Goal: Ask a question: Seek information or help from site administrators or community

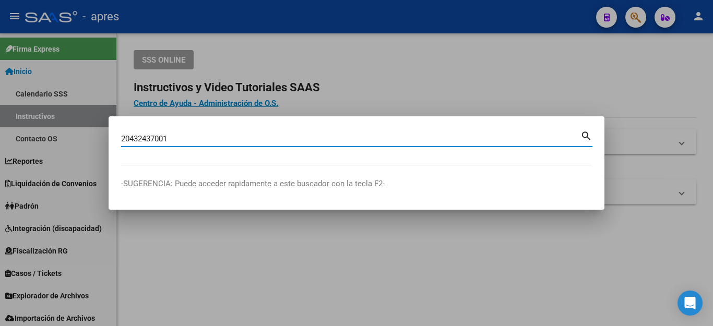
type input "20432437001"
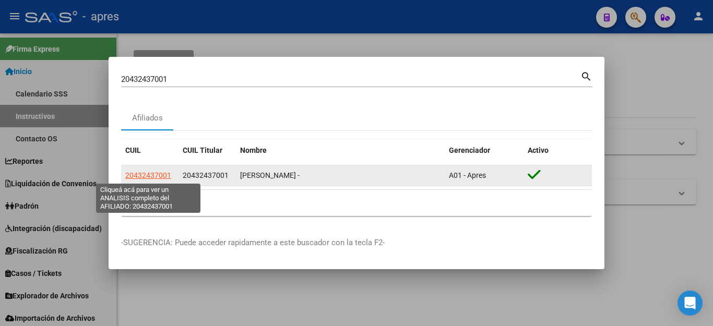
click at [149, 177] on span "20432437001" at bounding box center [148, 175] width 46 height 8
type textarea "20432437001"
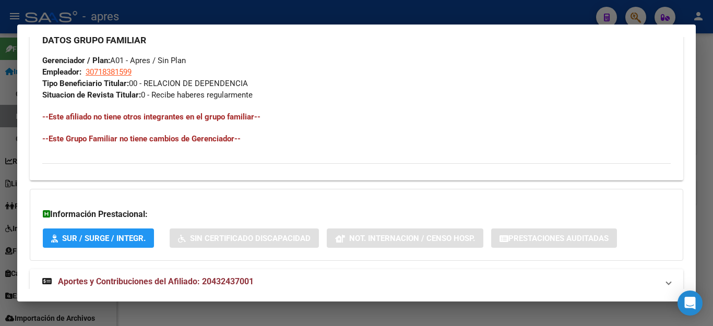
scroll to position [540, 0]
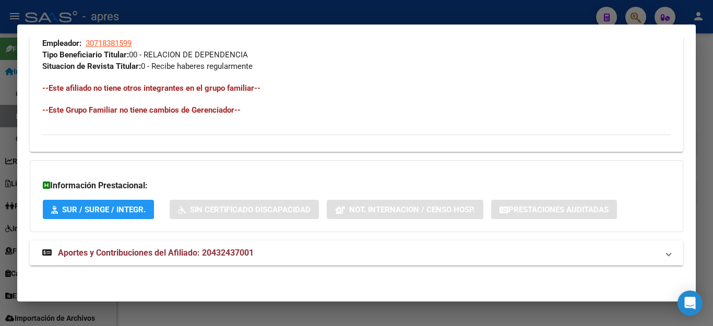
click at [142, 250] on span "Aportes y Contribuciones del Afiliado: 20432437001" at bounding box center [156, 253] width 196 height 10
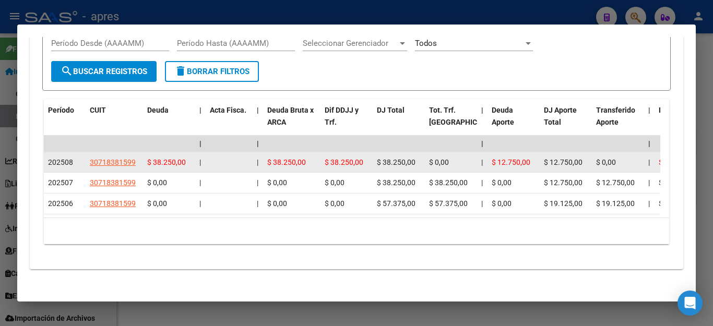
scroll to position [907, 0]
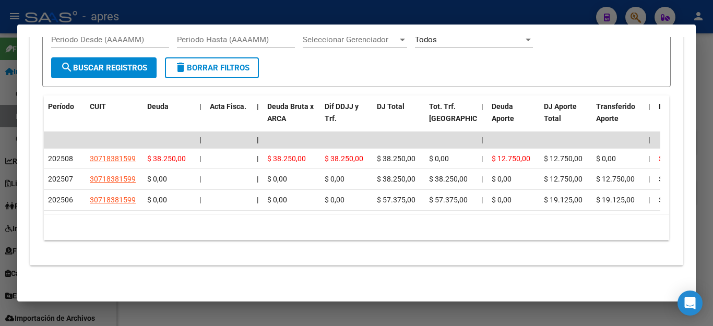
click at [227, 320] on div at bounding box center [356, 163] width 713 height 326
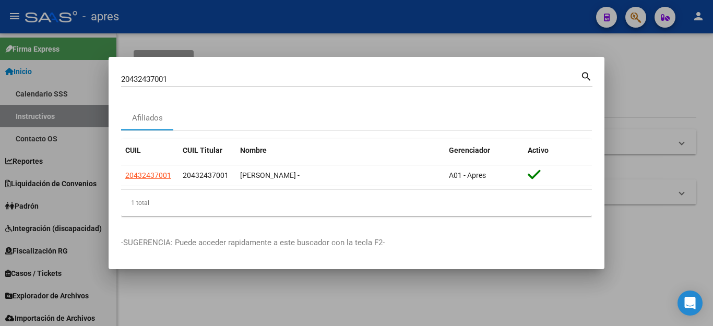
click at [544, 39] on div at bounding box center [356, 163] width 713 height 326
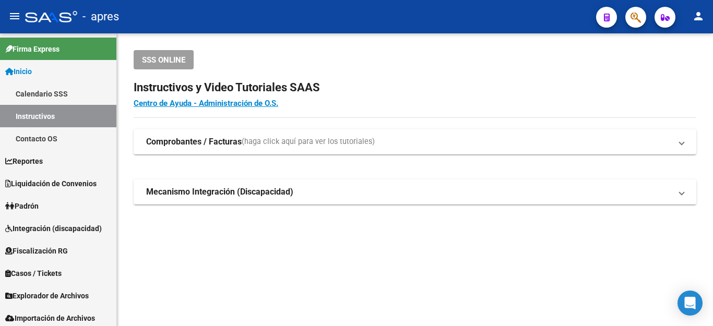
click at [627, 17] on button "button" at bounding box center [635, 17] width 21 height 21
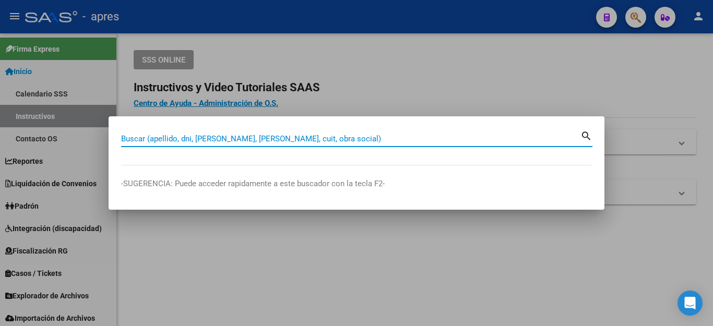
paste input "20284475071"
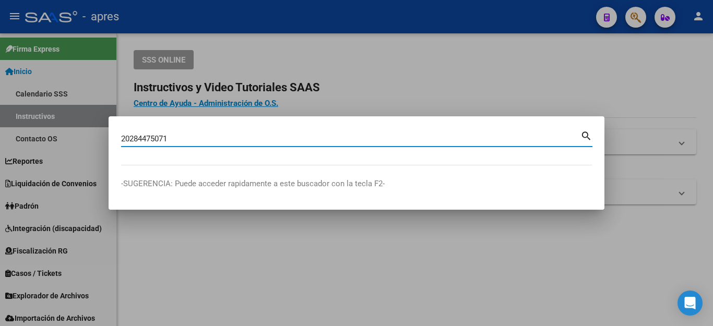
type input "20284475071"
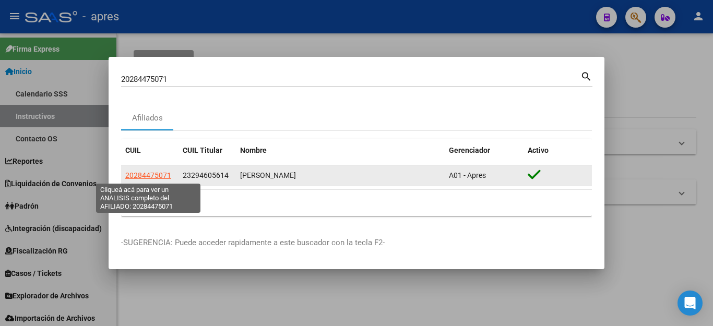
click at [153, 174] on span "20284475071" at bounding box center [148, 175] width 46 height 8
type textarea "20284475071"
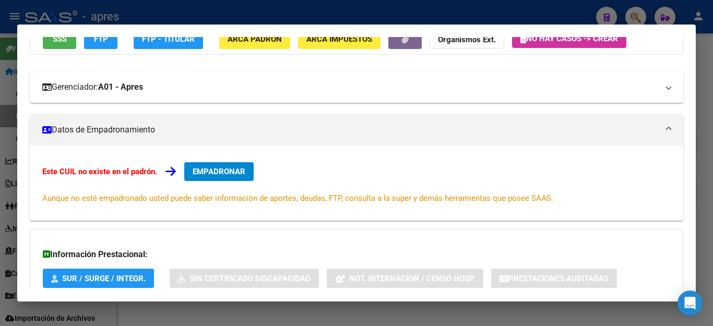
scroll to position [52, 0]
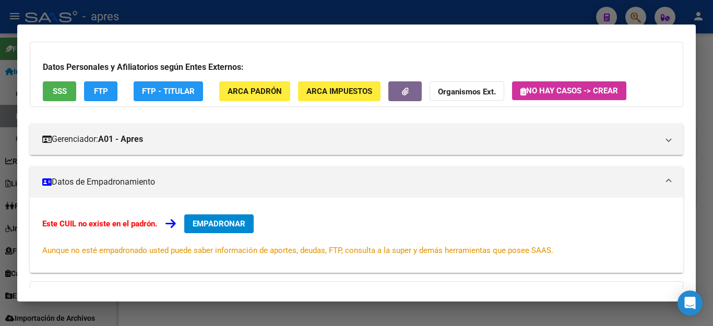
click at [54, 87] on span "SSS" at bounding box center [60, 91] width 14 height 9
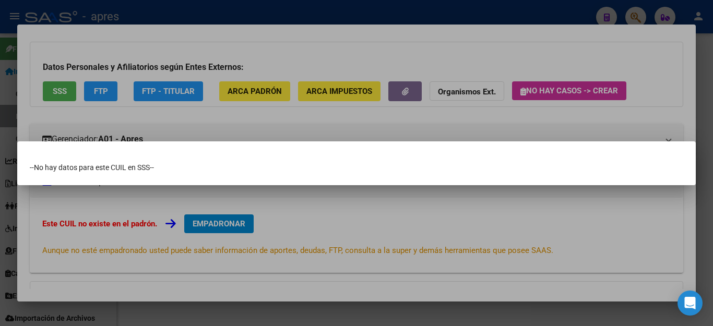
click at [424, 241] on div at bounding box center [356, 163] width 713 height 326
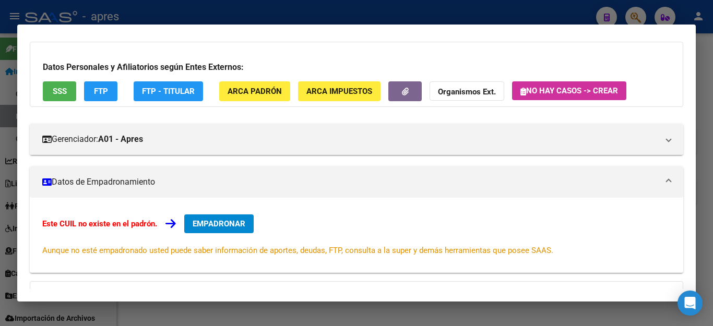
click at [303, 16] on div at bounding box center [356, 163] width 713 height 326
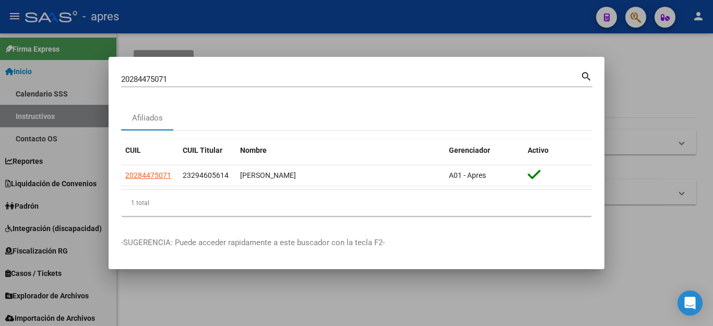
click at [473, 26] on div at bounding box center [356, 163] width 713 height 326
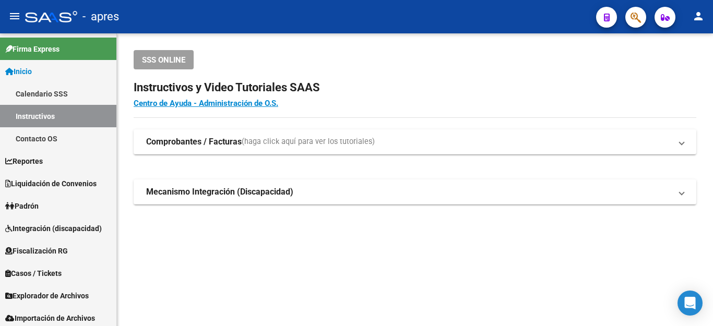
click at [627, 17] on button "button" at bounding box center [635, 17] width 21 height 21
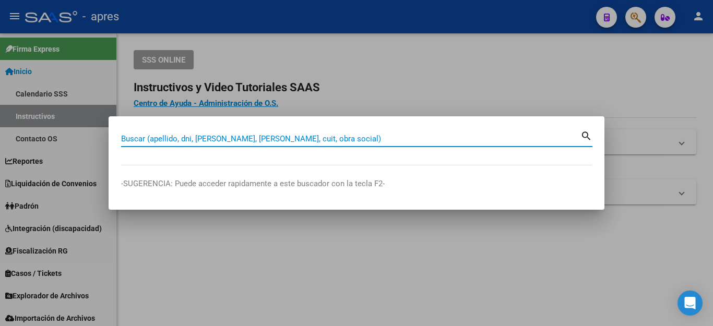
paste input "23294605614"
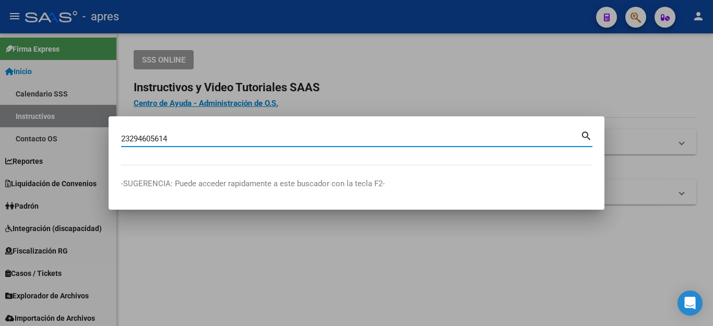
type input "23294605614"
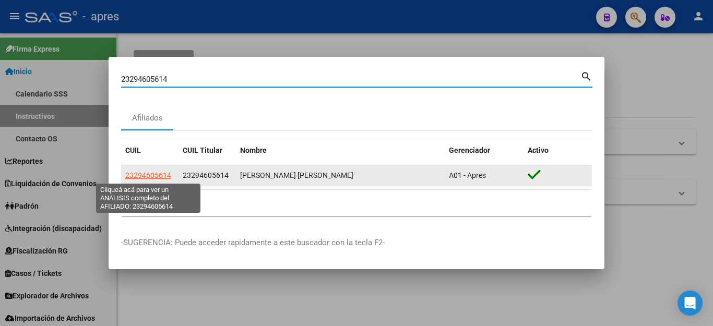
click at [143, 173] on span "23294605614" at bounding box center [148, 175] width 46 height 8
type textarea "23294605614"
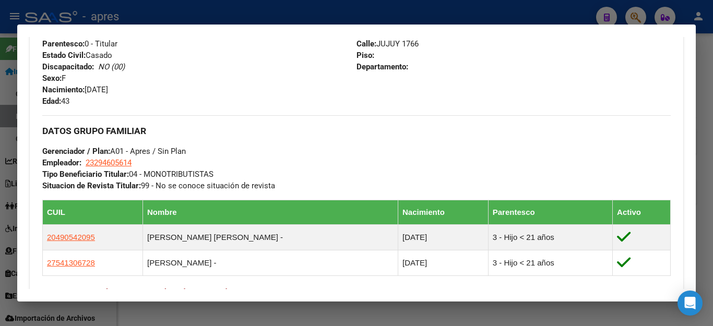
scroll to position [574, 0]
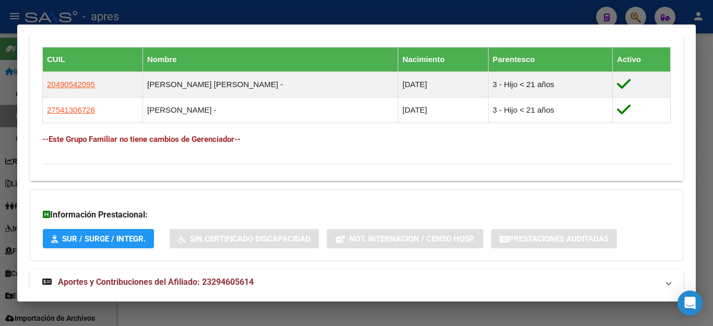
click at [348, 315] on div at bounding box center [356, 163] width 713 height 326
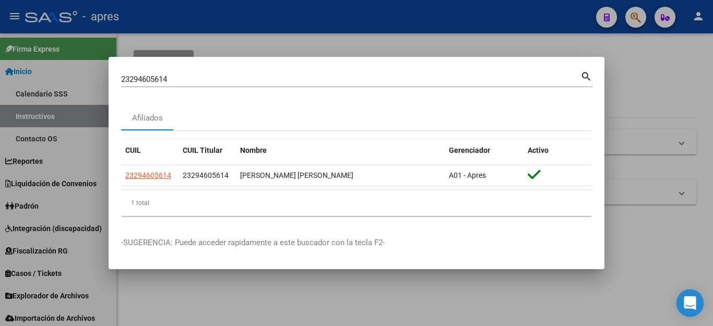
click at [696, 302] on div "Open Intercom Messenger" at bounding box center [690, 304] width 28 height 28
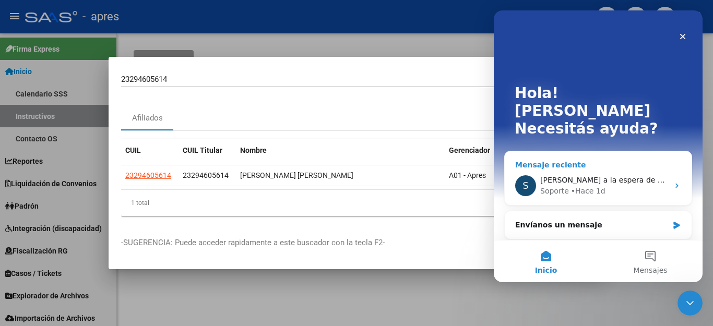
scroll to position [0, 0]
click at [646, 255] on button "Mensajes" at bounding box center [650, 261] width 104 height 42
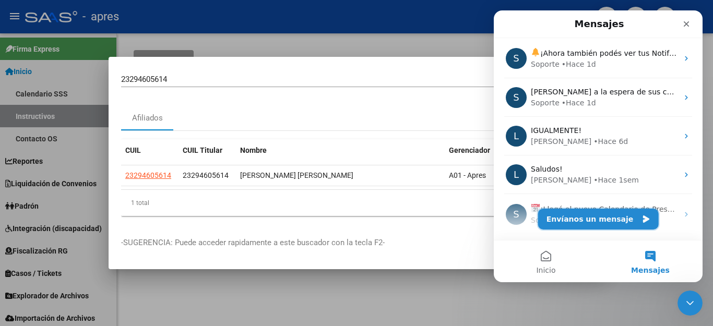
click at [609, 211] on button "Envíanos un mensaje" at bounding box center [598, 219] width 121 height 21
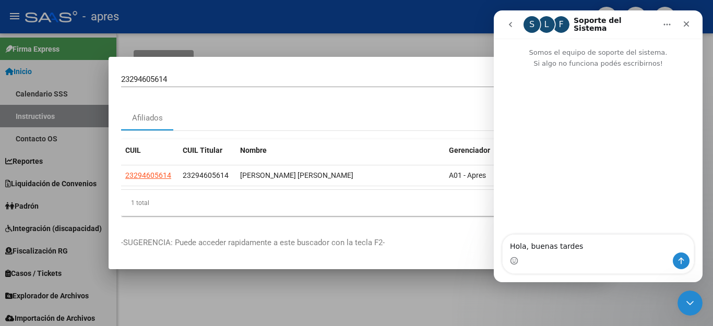
type textarea "Hola, buenas tardes!"
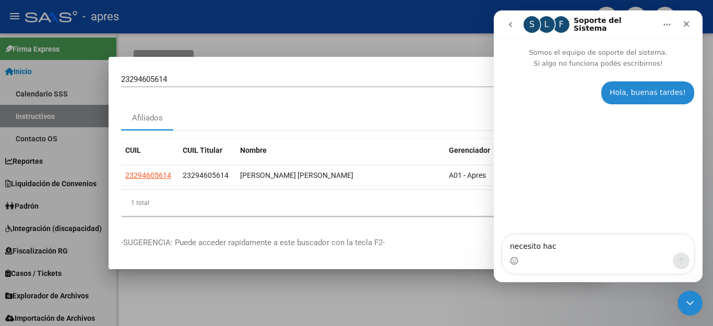
type textarea "necesito hace"
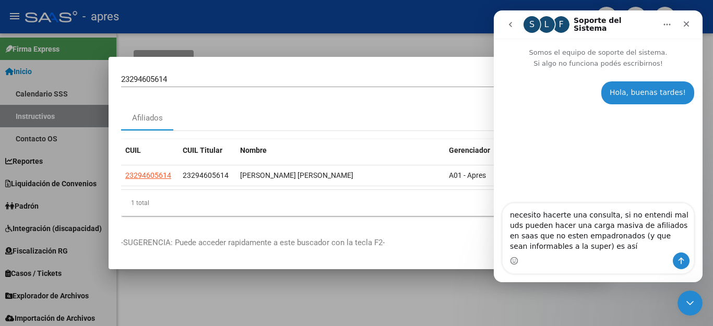
type textarea "necesito hacerte una consulta, si no entendi mal uds pueden hacer una carga mas…"
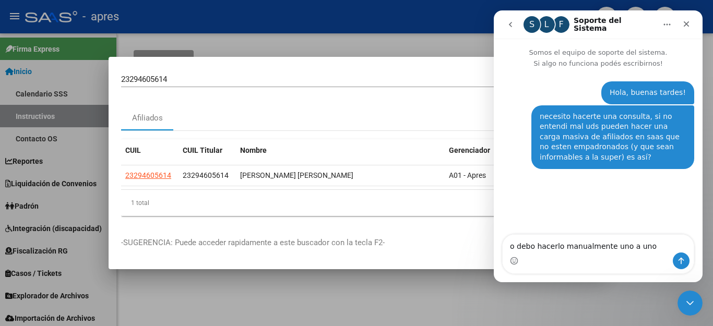
type textarea "o debo hacerlo manualmente uno a uno?"
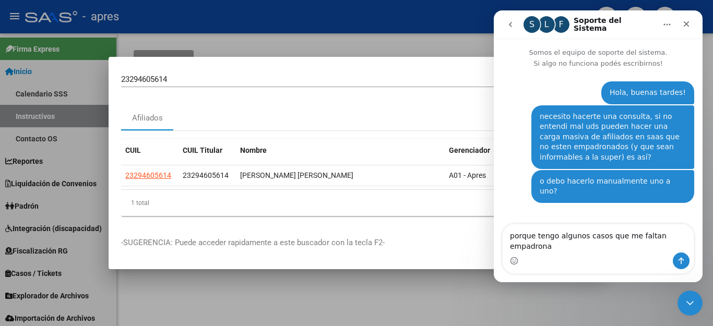
type textarea "porque tengo algunos casos que me faltan empadronar"
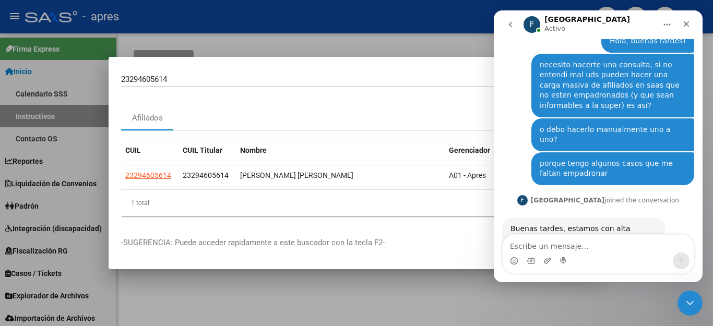
scroll to position [79, 0]
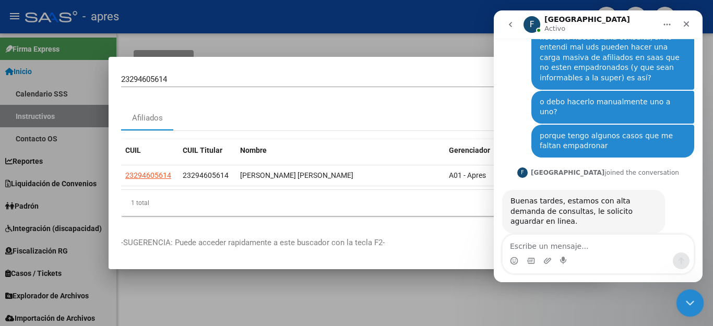
click at [683, 298] on icon "Cerrar Intercom Messenger" at bounding box center [688, 301] width 13 height 13
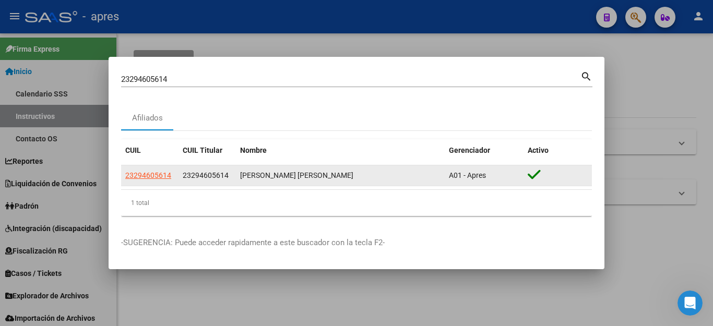
click at [137, 178] on span "23294605614" at bounding box center [148, 175] width 46 height 8
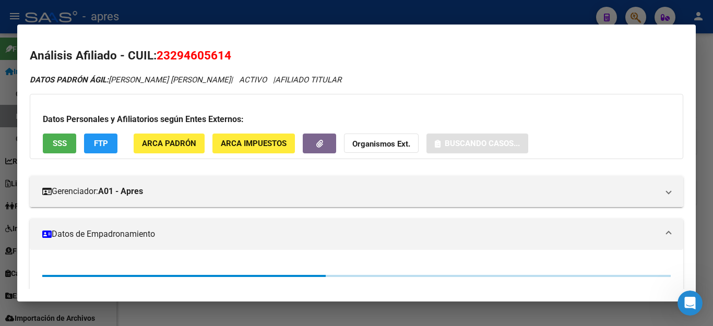
click at [55, 139] on span "SSS" at bounding box center [60, 143] width 14 height 9
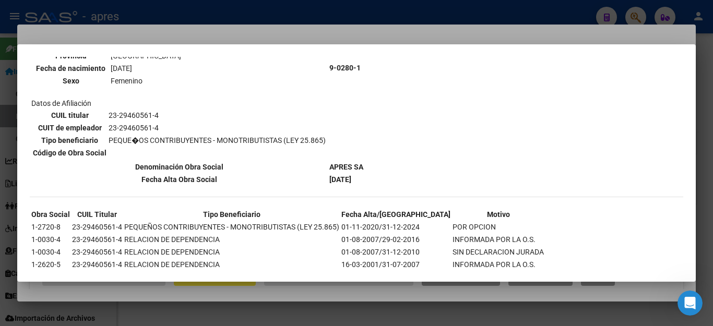
scroll to position [649, 0]
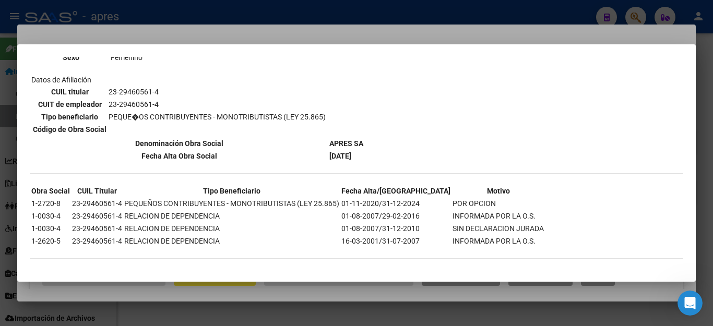
click at [221, 313] on div at bounding box center [356, 163] width 713 height 326
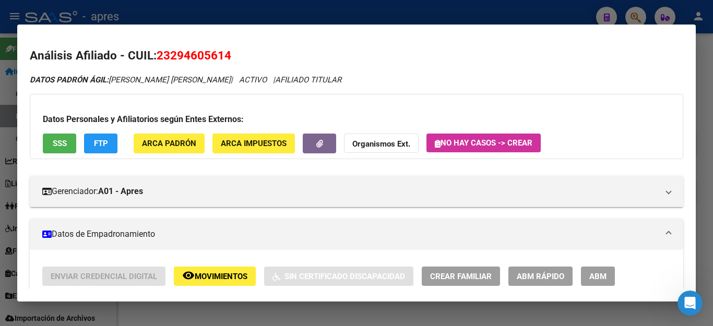
click at [225, 309] on div at bounding box center [356, 163] width 713 height 326
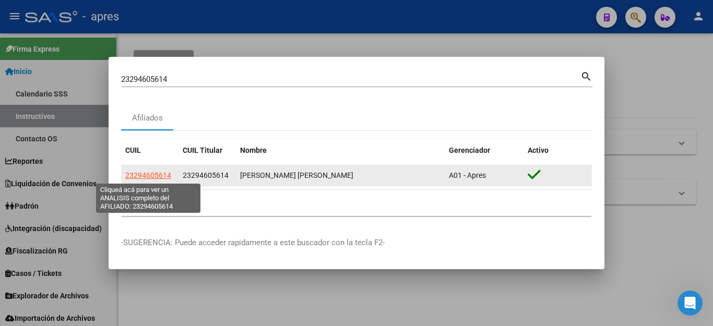
click at [145, 171] on span "23294605614" at bounding box center [148, 175] width 46 height 8
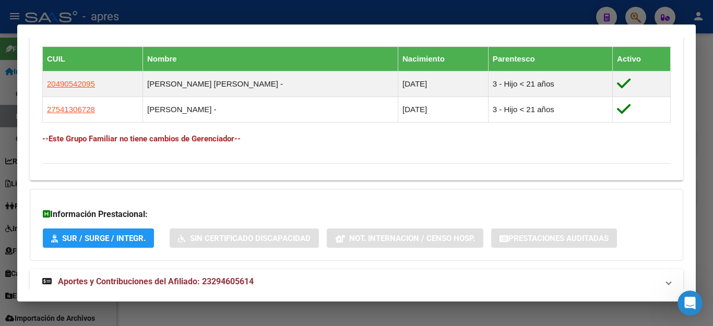
scroll to position [603, 0]
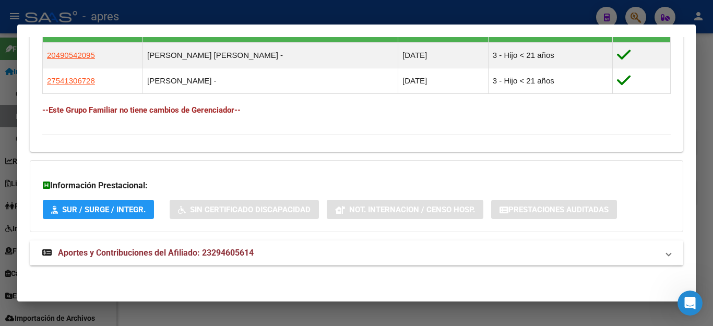
click at [112, 253] on span "Aportes y Contribuciones del Afiliado: 23294605614" at bounding box center [156, 253] width 196 height 10
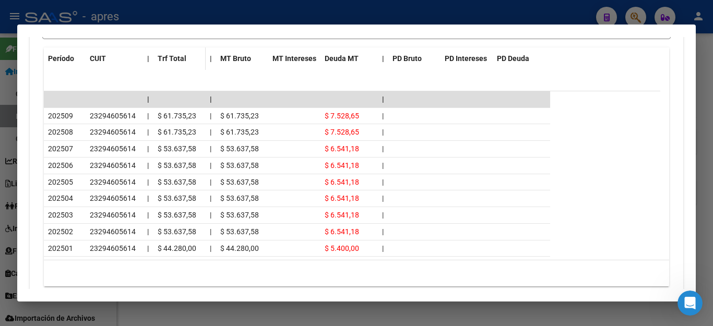
scroll to position [1010, 0]
click at [487, 18] on div at bounding box center [356, 163] width 713 height 326
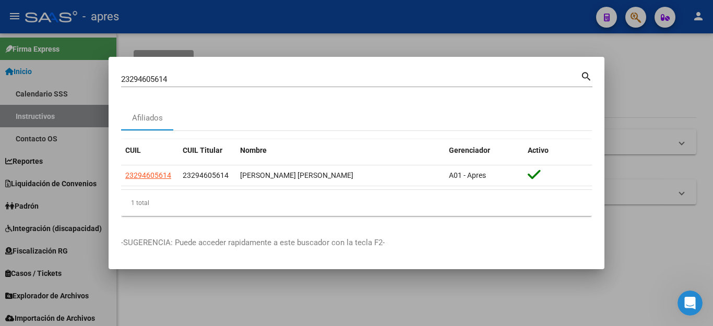
click at [636, 102] on div at bounding box center [356, 163] width 713 height 326
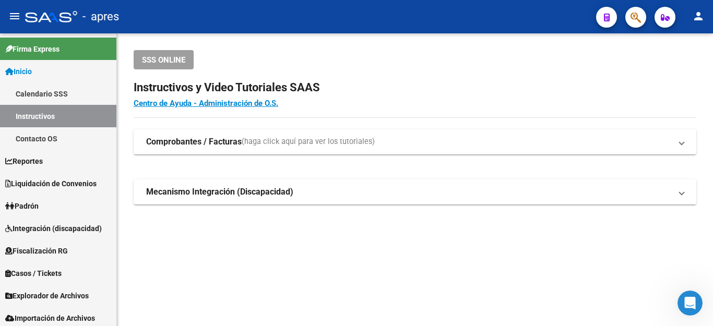
click at [630, 19] on button "button" at bounding box center [635, 17] width 21 height 21
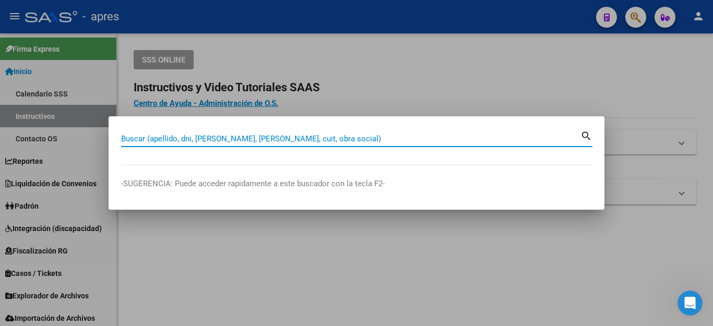
paste input "20202780394"
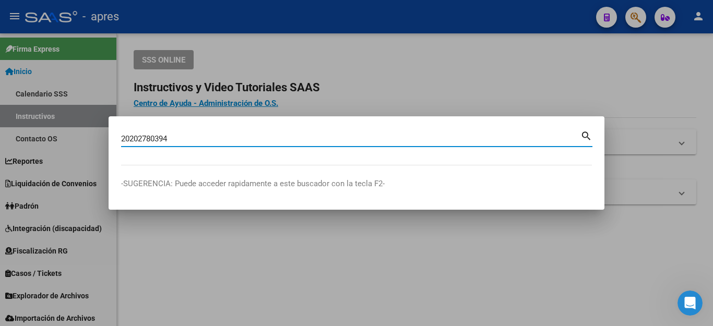
type input "20202780394"
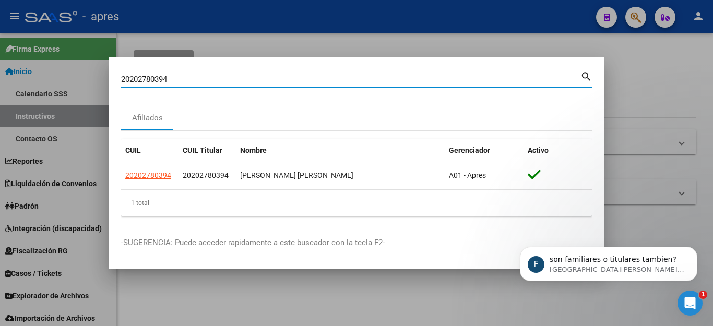
scroll to position [177, 0]
click at [693, 296] on div "Abrir Intercom Messenger" at bounding box center [688, 301] width 34 height 34
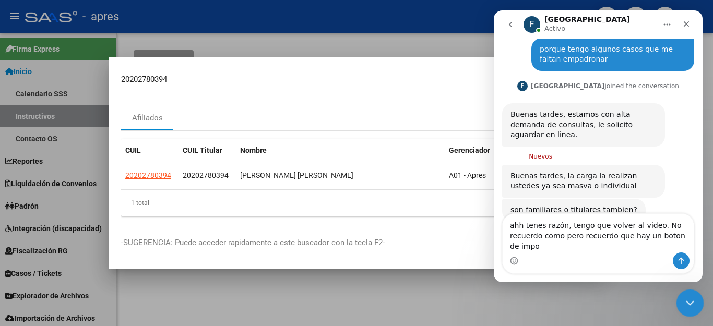
scroll to position [175, 0]
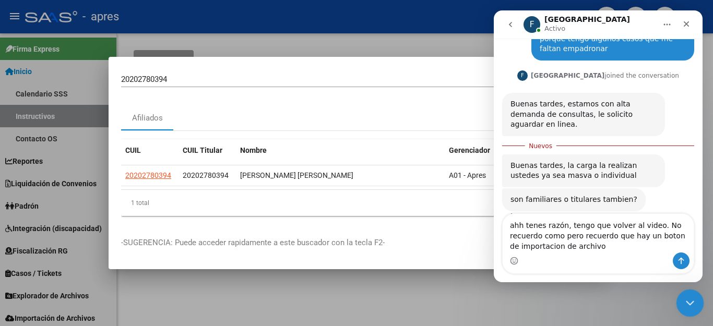
type textarea "ahh tenes razón, tengo que volver al video. No recuerdo como pero recuerdo que …"
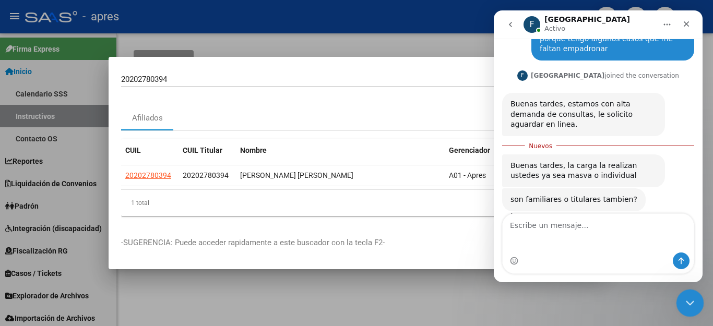
scroll to position [188, 0]
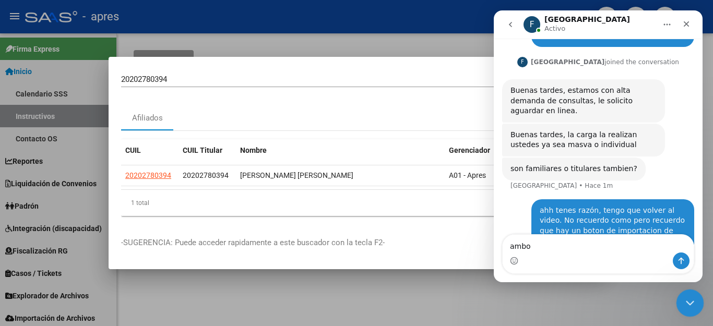
type textarea "ambos"
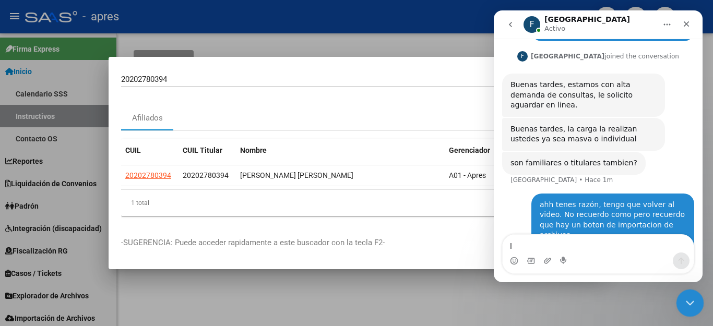
scroll to position [212, 0]
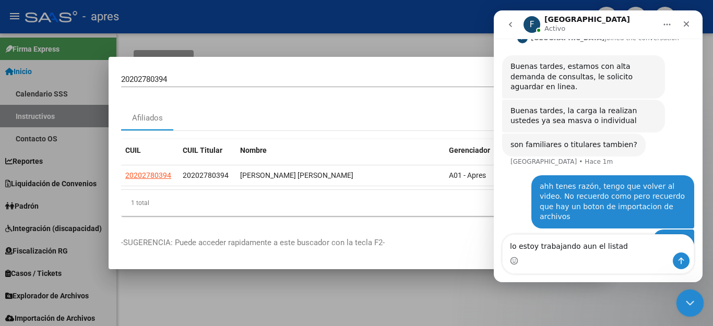
type textarea "lo estoy trabajando aun el listado"
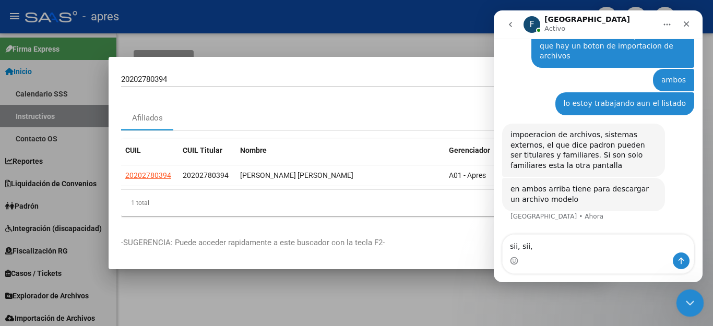
scroll to position [332, 0]
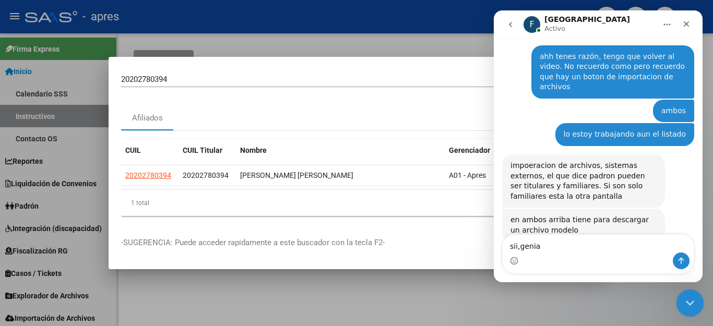
type textarea "sii,genial"
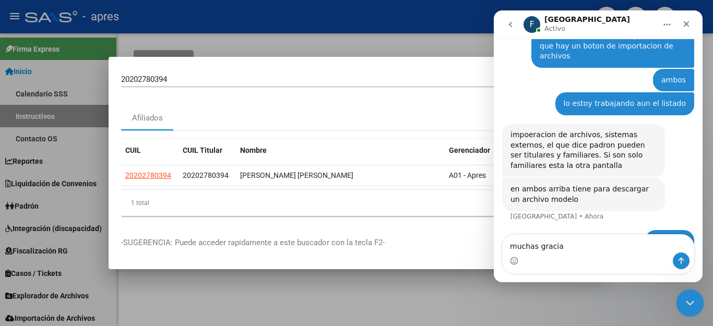
type textarea "muchas gracias"
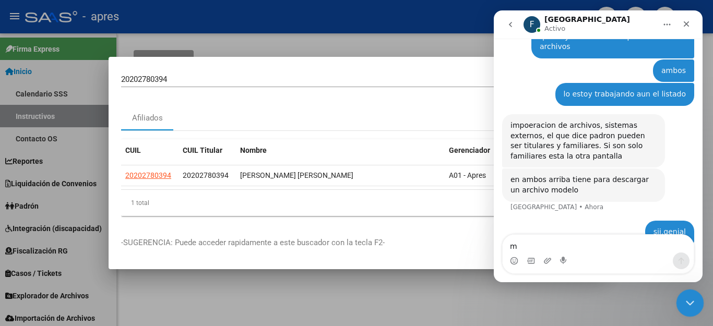
scroll to position [387, 0]
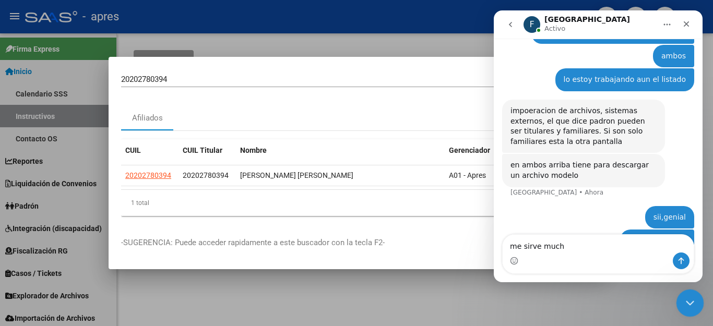
type textarea "me sirve mucho"
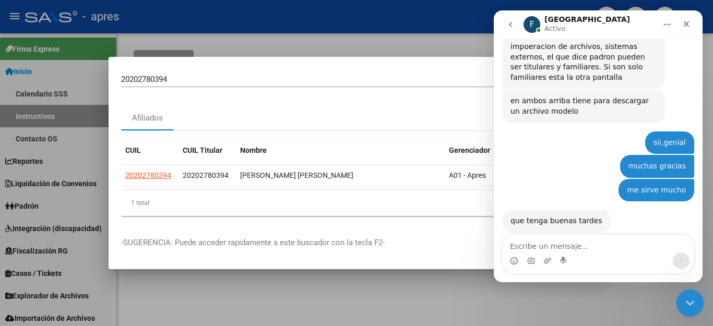
scroll to position [482, 0]
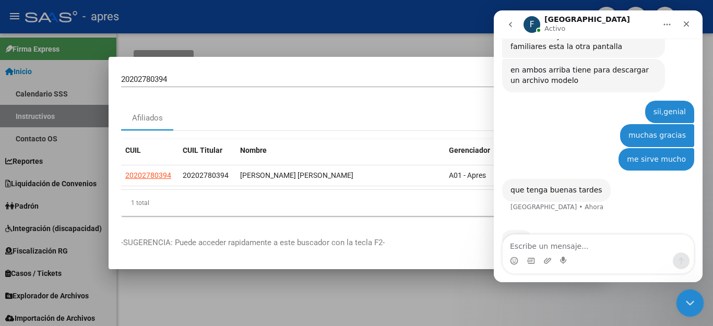
click at [694, 303] on div "Cerrar Intercom Messenger" at bounding box center [688, 301] width 25 height 25
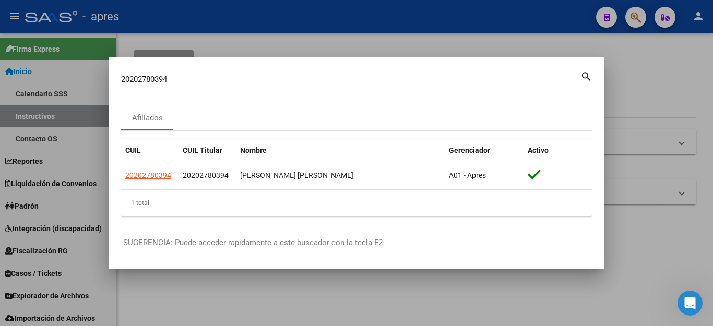
scroll to position [441, 0]
click at [638, 234] on div at bounding box center [356, 163] width 713 height 326
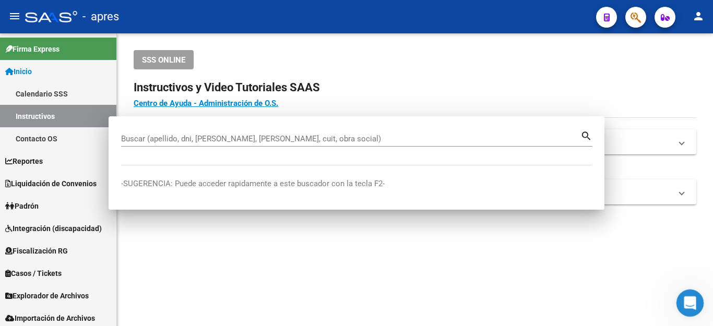
click at [688, 302] on icon "Abrir Intercom Messenger" at bounding box center [688, 301] width 17 height 17
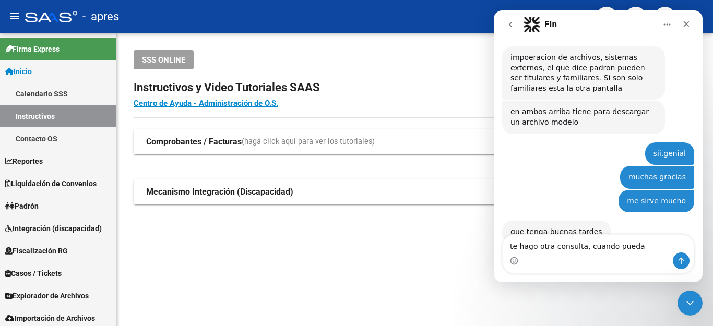
type textarea "te hago otra consulta, cuando puedas"
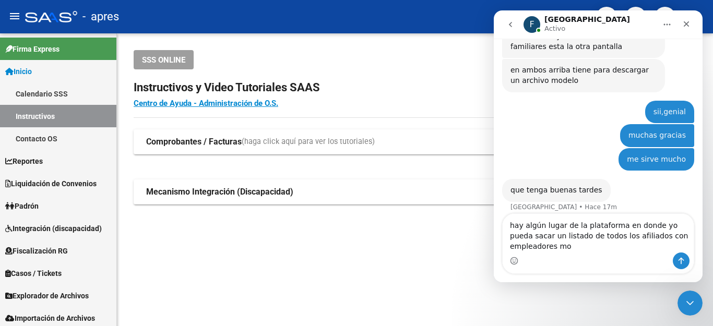
scroll to position [493, 0]
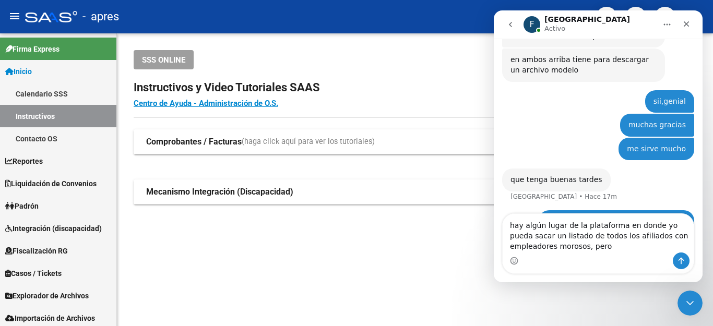
click at [645, 235] on textarea "hay algún lugar de la plataforma en donde yo pueda sacar un listado de todos lo…" at bounding box center [597, 233] width 191 height 39
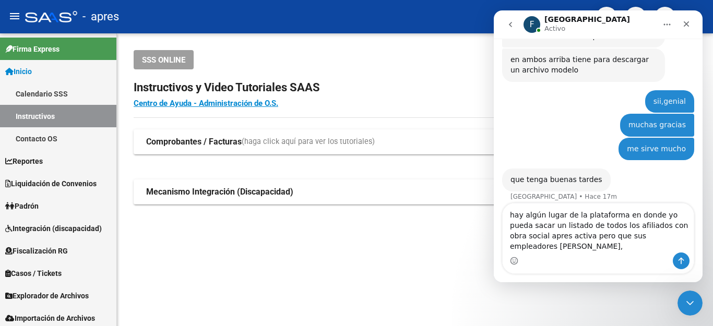
type textarea "hay algún lugar de la plataforma en donde yo pueda sacar un listado de todos lo…"
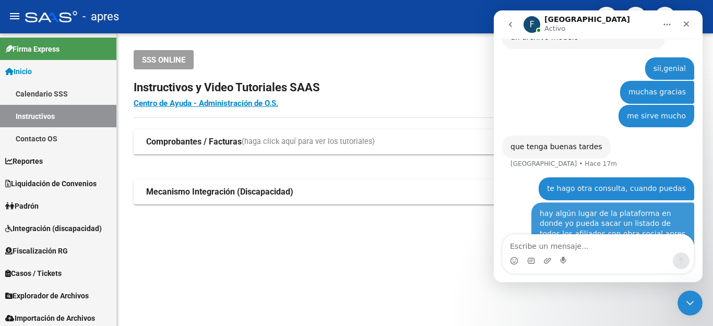
scroll to position [527, 0]
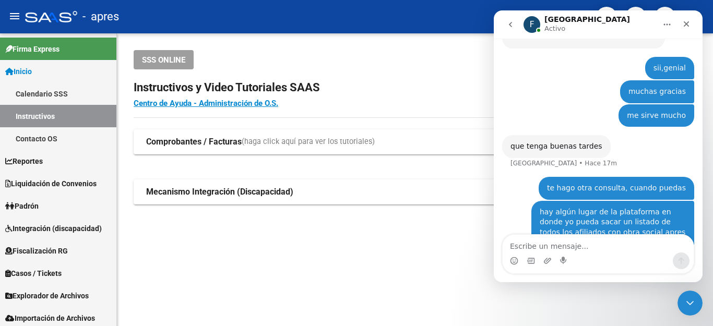
type textarea "?"
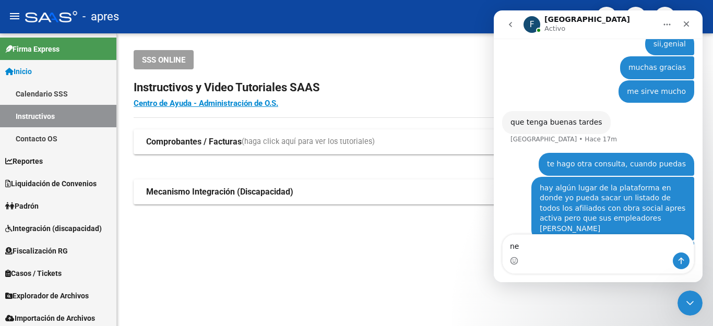
type textarea "n"
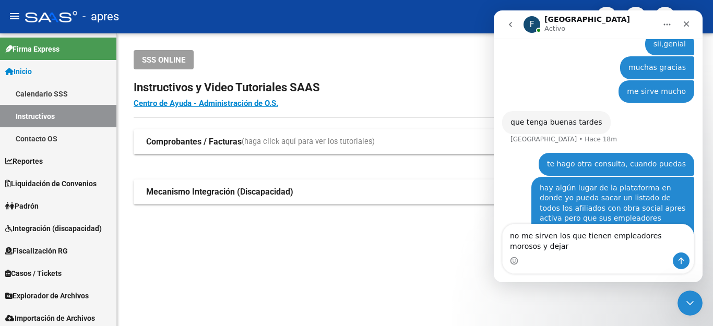
scroll to position [561, 0]
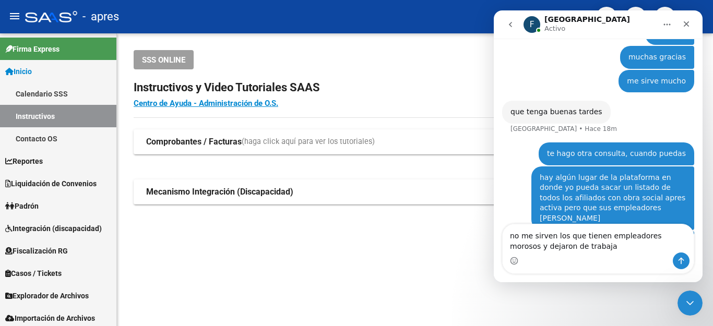
type textarea "no me sirven los que tienen empleadores morosos y dejaron de trabajar"
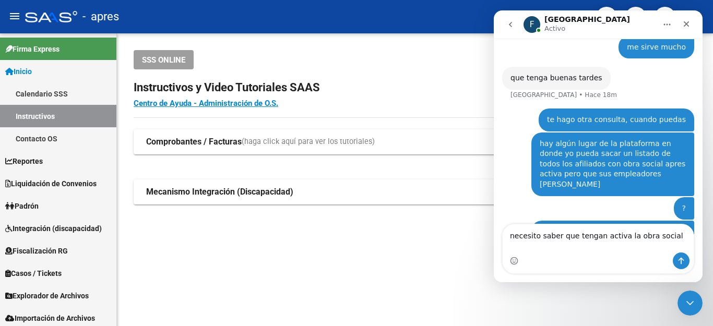
scroll to position [585, 0]
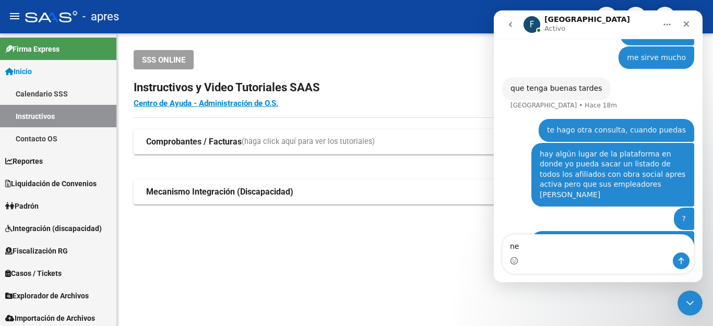
type textarea "n"
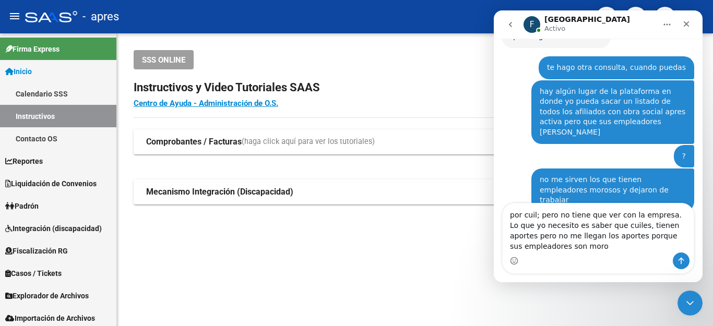
scroll to position [647, 0]
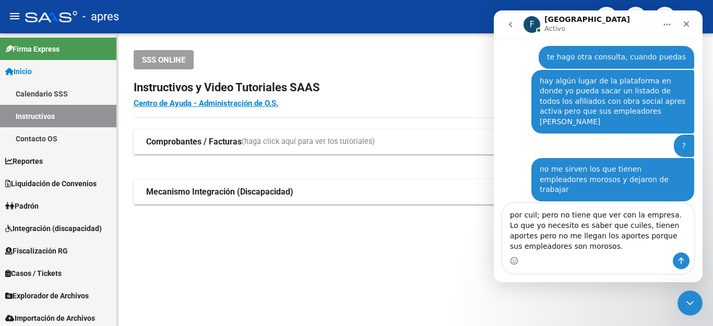
type textarea "por cuil; pero no tiene que ver con la empresa. Lo que yo necesito es saber que…"
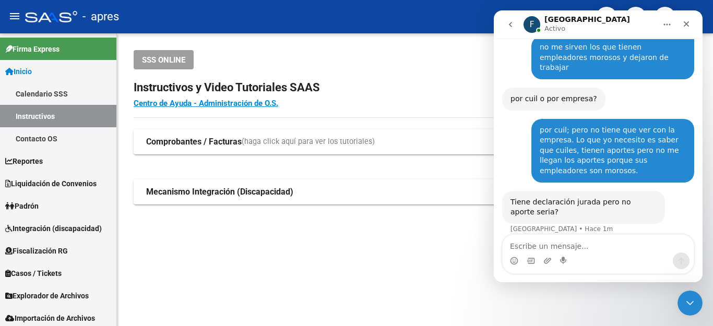
scroll to position [729, 0]
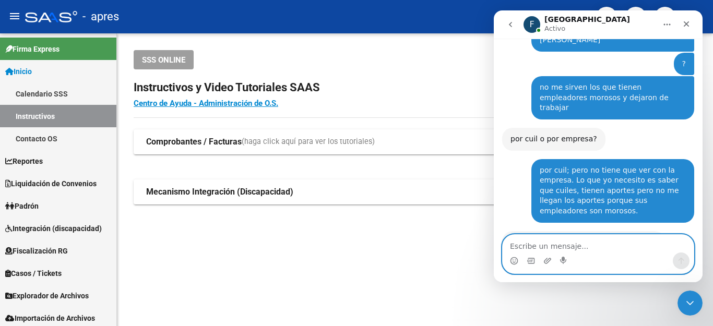
click at [532, 246] on textarea "Escribe un mensaje..." at bounding box center [597, 244] width 191 height 18
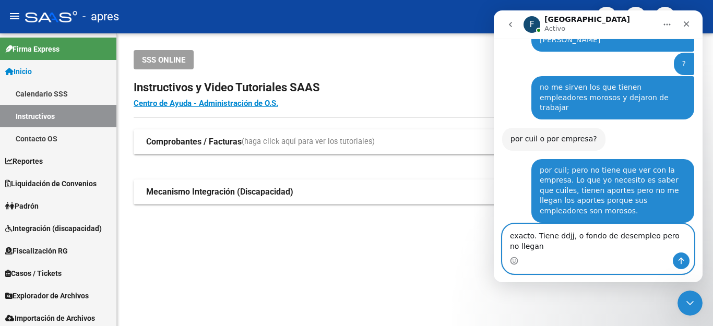
scroll to position [740, 0]
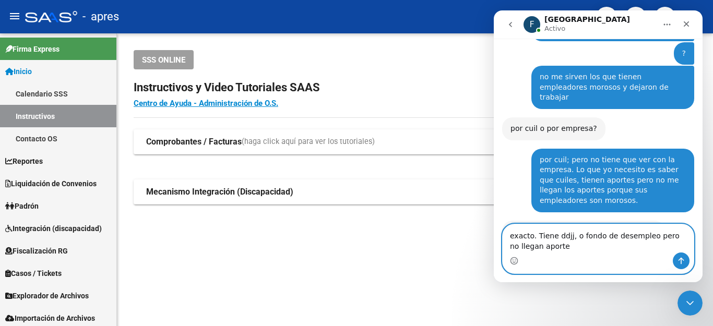
type textarea "exacto. Tiene ddjj, o fondo de desempleo pero no llegan aportes"
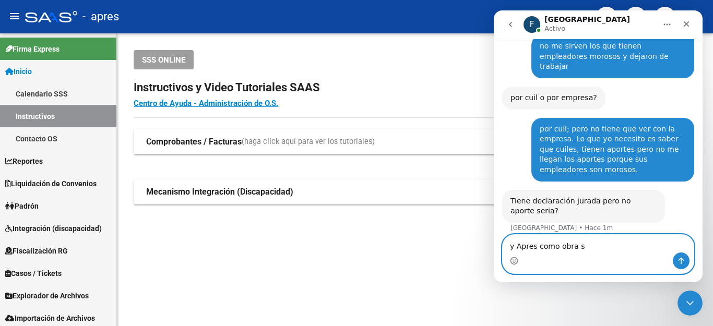
scroll to position [811, 0]
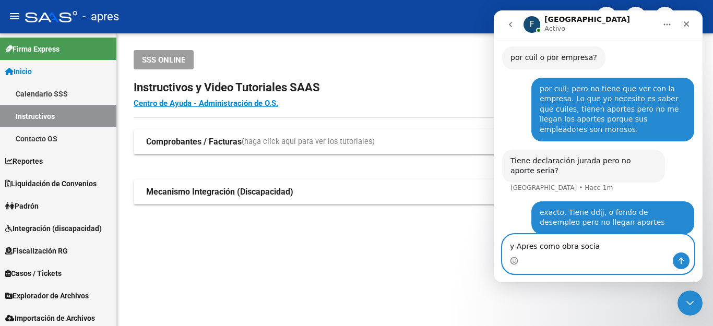
type textarea "y Apres como obra social"
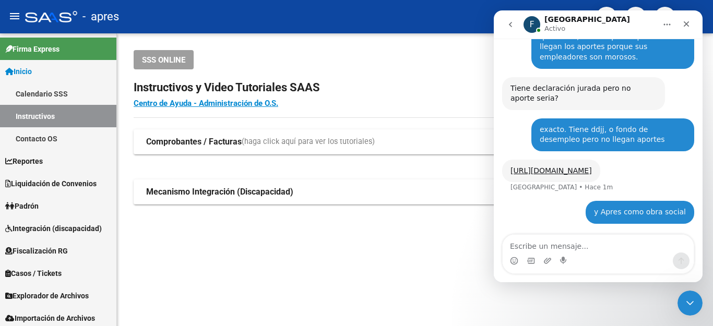
scroll to position [843, 0]
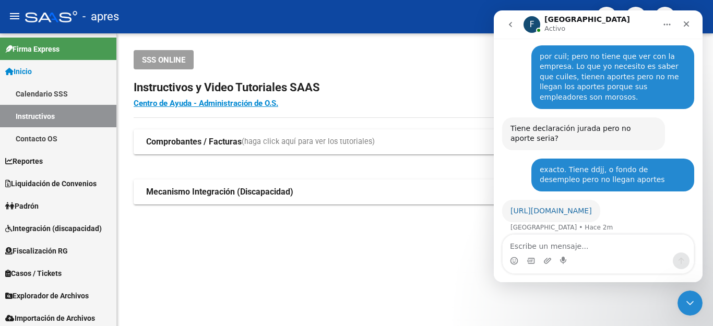
click at [520, 207] on link "https://apres.saas.com.ar/reports/devengado/detalles-cuil-rg" at bounding box center [550, 211] width 81 height 8
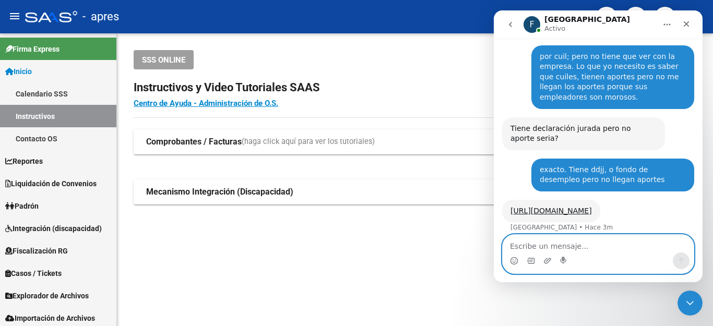
click at [563, 239] on textarea "Escribe un mensaje..." at bounding box center [597, 244] width 191 height 18
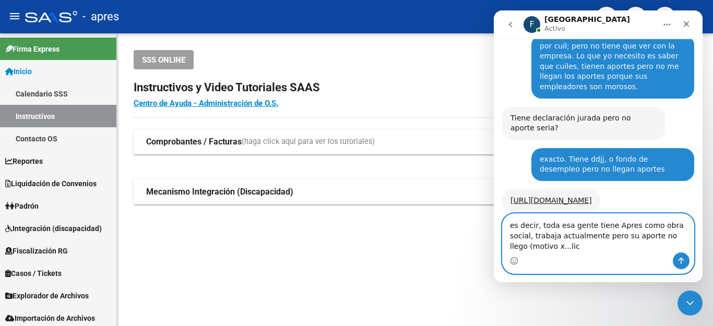
scroll to position [864, 0]
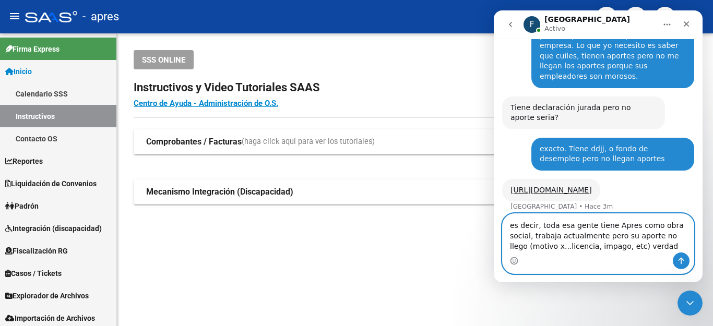
type textarea "es decir, toda esa gente tiene Apres como obra social, trabaja actualmente pero…"
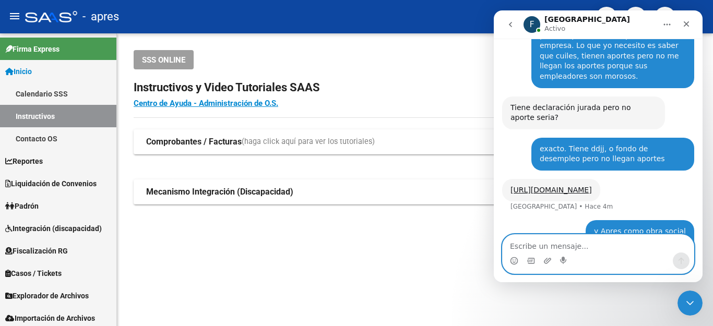
scroll to position [897, 0]
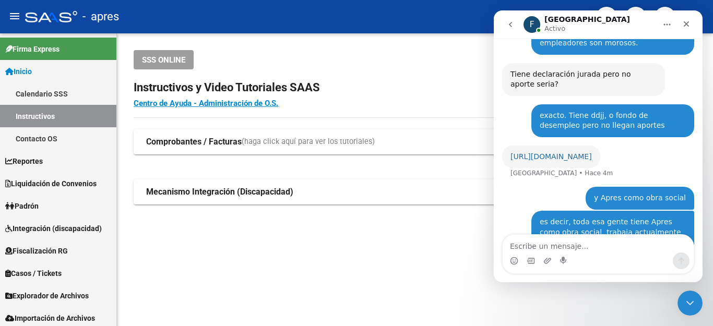
click at [547, 152] on link "https://apres.saas.com.ar/reports/devengado/detalles-cuil-rg" at bounding box center [550, 156] width 81 height 8
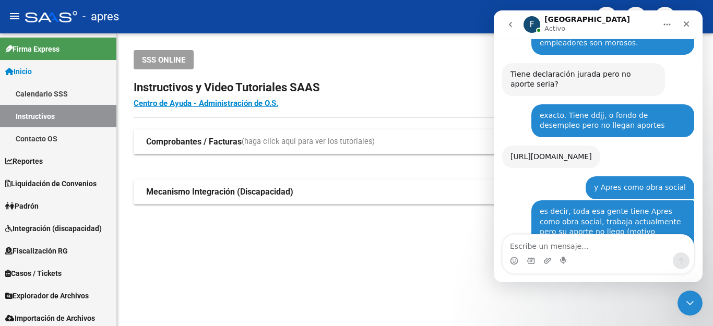
scroll to position [949, 0]
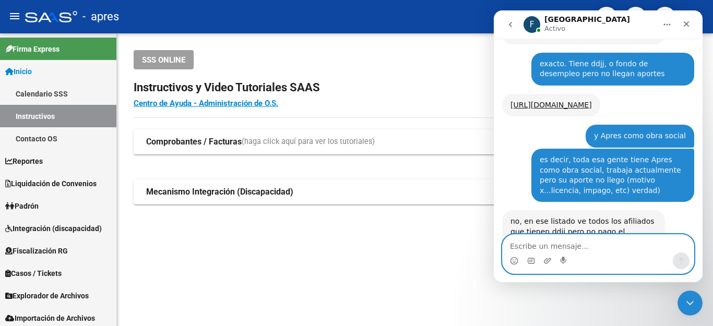
click at [551, 240] on textarea "Escribe un mensaje..." at bounding box center [597, 244] width 191 height 18
type textarea "si, que otro filtro deberia usar?"
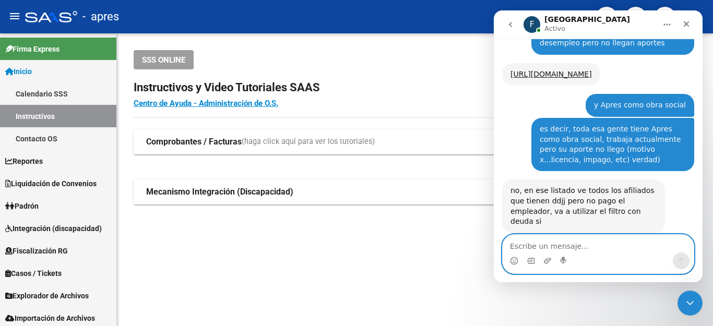
type textarea "e"
type textarea "solo eso"
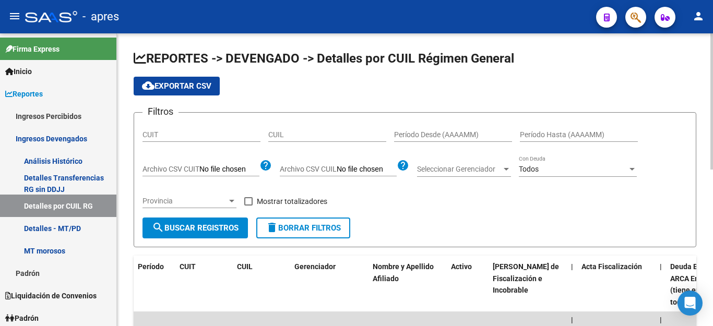
click at [179, 85] on span "cloud_download Exportar CSV" at bounding box center [176, 85] width 69 height 9
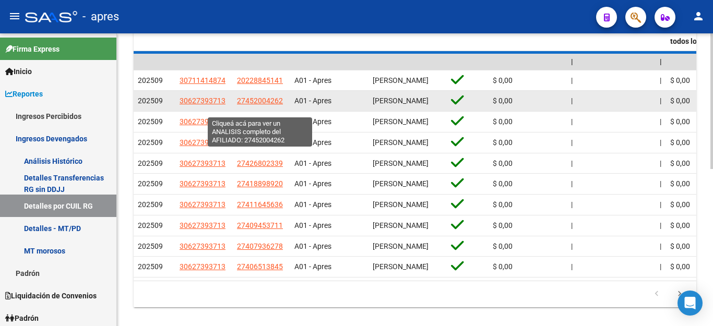
scroll to position [52, 0]
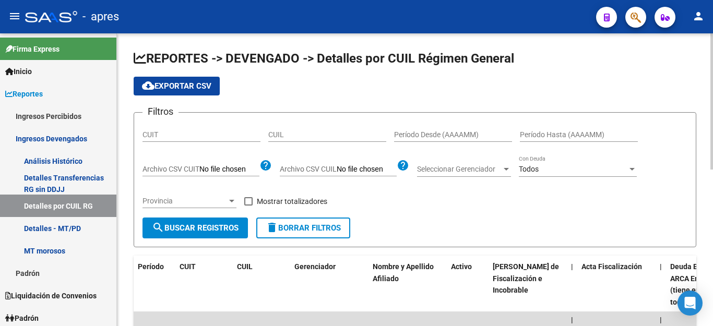
click at [440, 132] on input "Período Desde (AAAAMM)" at bounding box center [453, 134] width 118 height 9
type input "2"
click at [312, 226] on span "delete Borrar Filtros" at bounding box center [303, 227] width 75 height 9
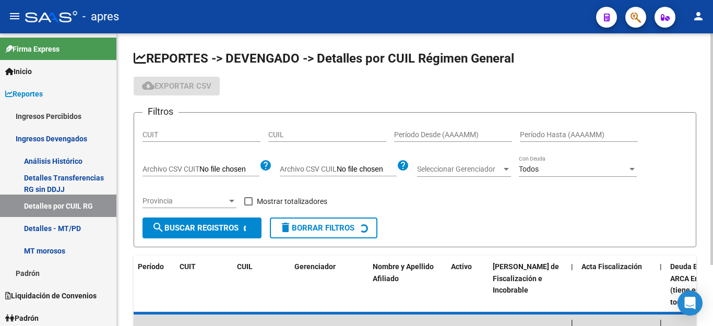
click at [557, 170] on div "Todos" at bounding box center [573, 169] width 109 height 9
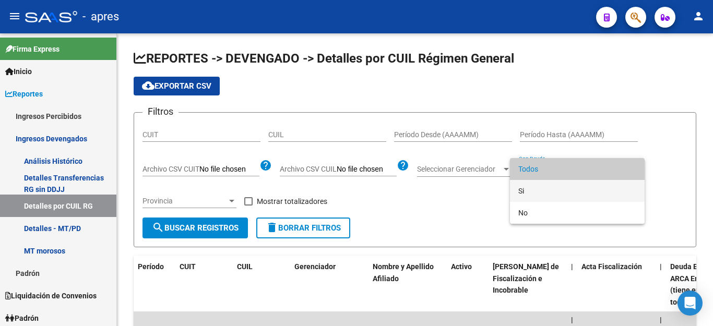
click at [522, 189] on span "Si" at bounding box center [577, 191] width 118 height 22
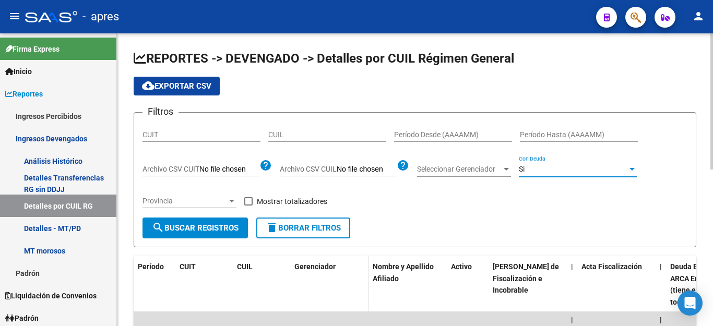
scroll to position [52, 0]
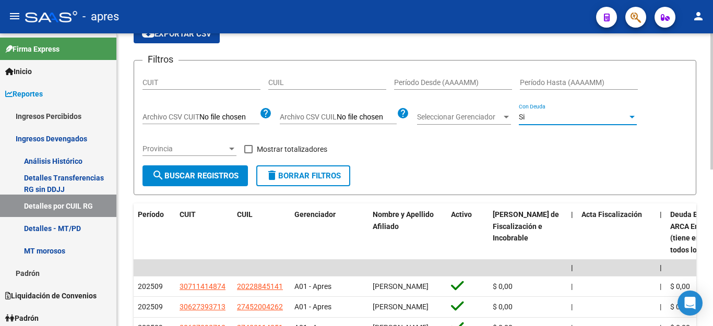
click at [186, 175] on span "search Buscar Registros" at bounding box center [195, 175] width 87 height 9
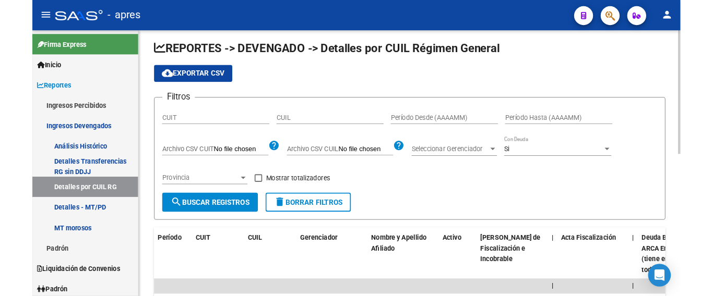
scroll to position [0, 0]
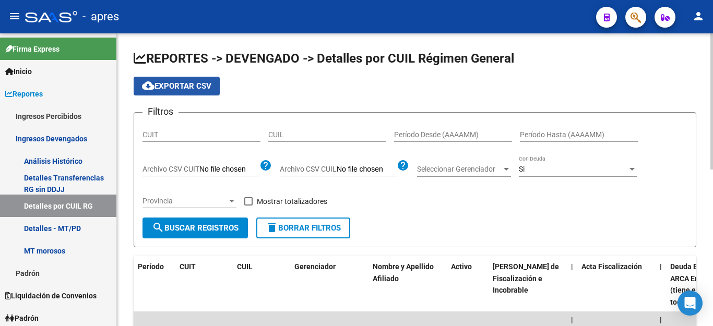
click at [189, 86] on span "cloud_download Exportar CSV" at bounding box center [176, 85] width 69 height 9
click at [454, 135] on input "Período Desde (AAAAMM)" at bounding box center [453, 134] width 118 height 9
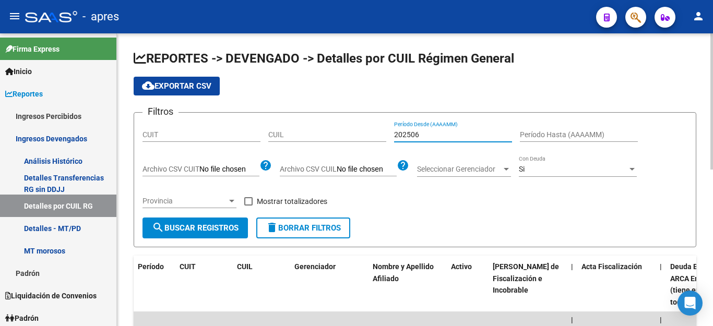
type input "202506"
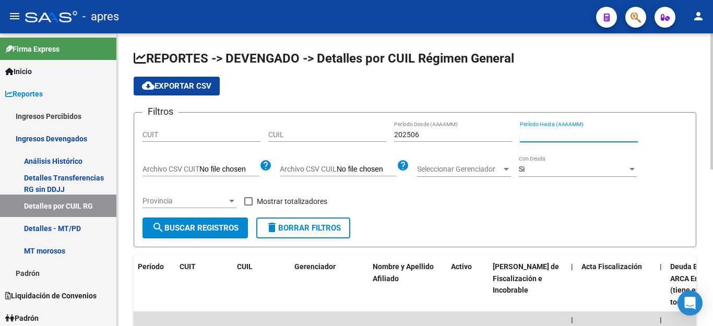
click at [543, 136] on input "Período Hasta (AAAAMM)" at bounding box center [579, 134] width 118 height 9
type input "202507"
click at [326, 225] on span "delete Borrar Filtros" at bounding box center [303, 227] width 75 height 9
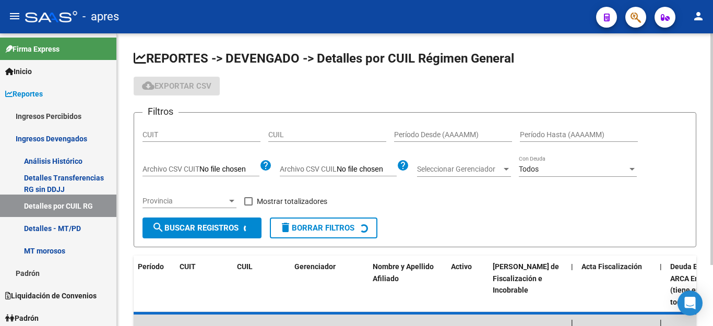
click at [474, 130] on input "Período Desde (AAAAMM)" at bounding box center [453, 134] width 118 height 9
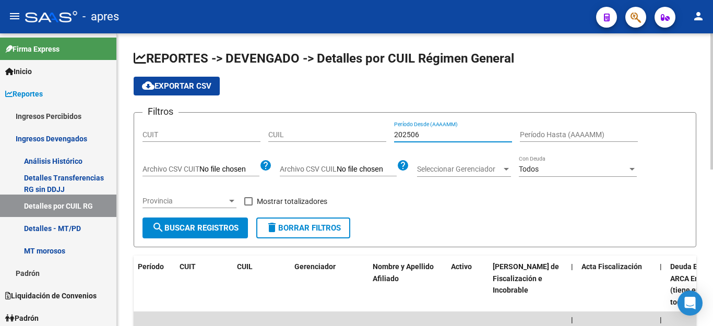
type input "202506"
click at [529, 130] on div "Período Hasta (AAAAMM)" at bounding box center [579, 131] width 118 height 21
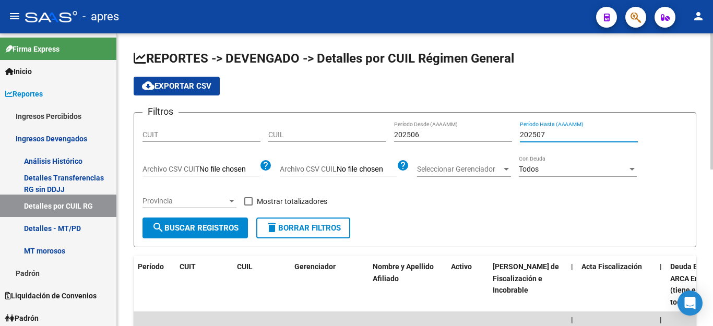
type input "202507"
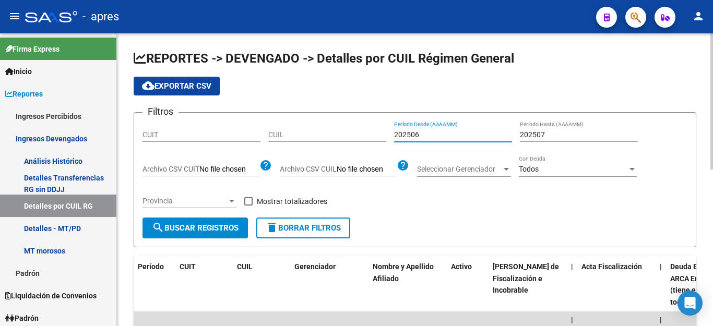
drag, startPoint x: 466, startPoint y: 136, endPoint x: 290, endPoint y: 125, distance: 176.7
click at [290, 125] on div "Filtros CUIT CUIL 202506 Período Desde (AAAAMM) 202507 Período Hasta (AAAAMM) A…" at bounding box center [414, 169] width 545 height 97
type input "202505"
click at [554, 136] on input "202507" at bounding box center [579, 134] width 118 height 9
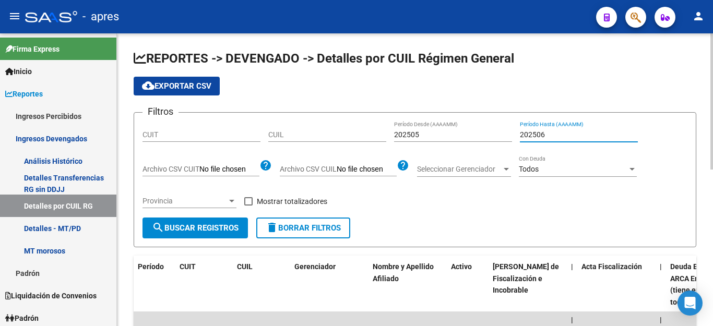
type input "202506"
click at [525, 171] on span "Todos" at bounding box center [529, 169] width 20 height 8
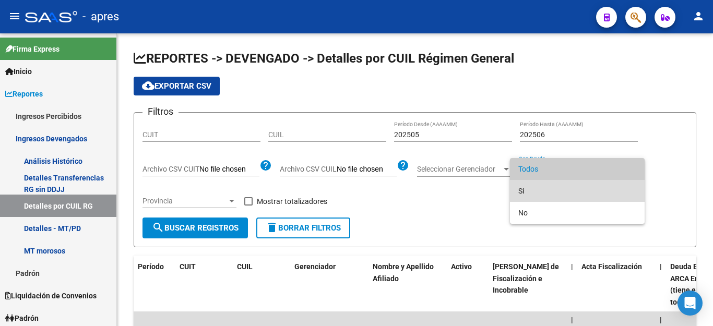
click at [530, 187] on span "Si" at bounding box center [577, 191] width 118 height 22
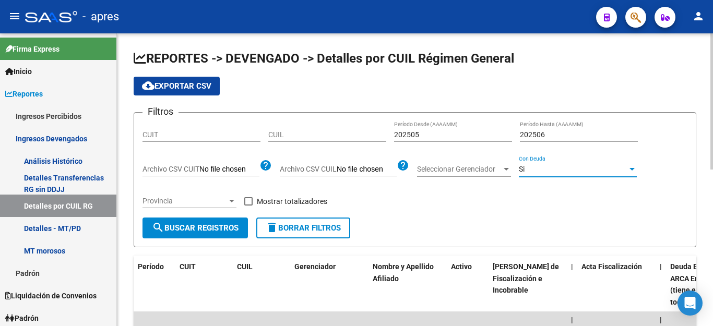
click at [193, 227] on span "search Buscar Registros" at bounding box center [195, 227] width 87 height 9
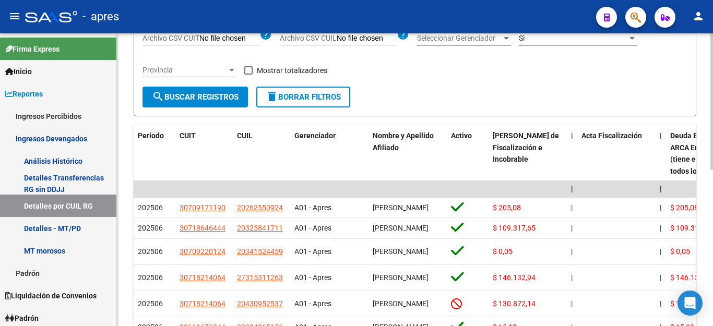
scroll to position [75, 0]
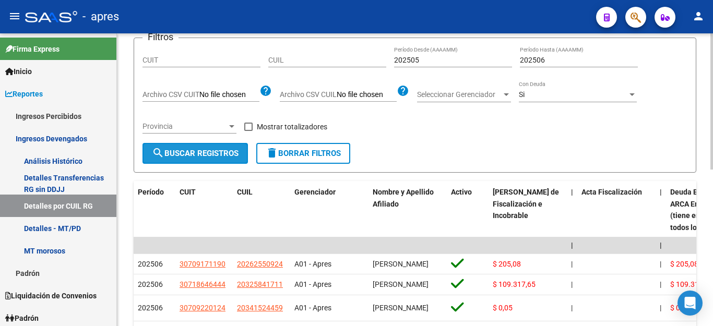
click at [176, 155] on span "search Buscar Registros" at bounding box center [195, 153] width 87 height 9
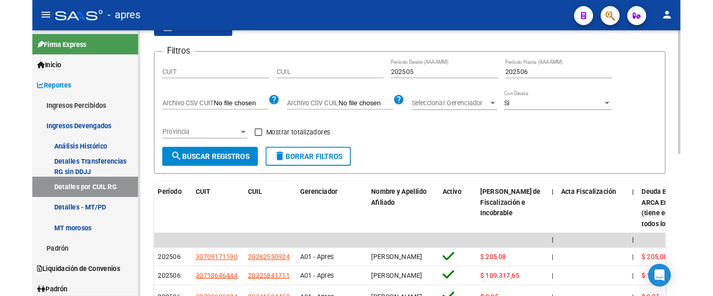
scroll to position [0, 0]
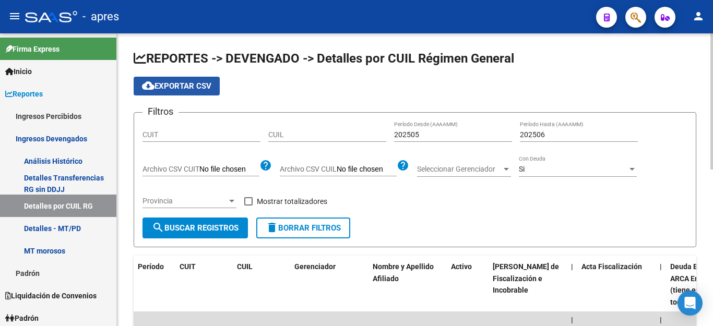
click at [204, 86] on span "cloud_download Exportar CSV" at bounding box center [176, 85] width 69 height 9
click at [173, 85] on span "cloud_download Exportar CSV" at bounding box center [176, 85] width 69 height 9
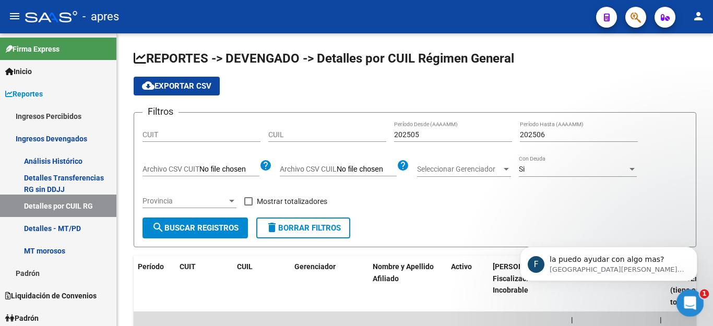
click at [683, 302] on icon "Abrir Intercom Messenger" at bounding box center [688, 301] width 17 height 17
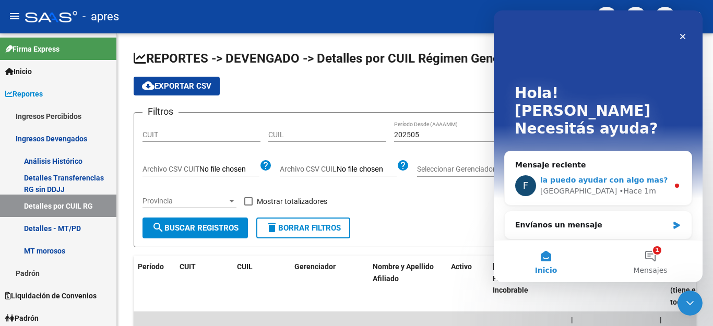
click at [600, 176] on span "la puedo ayudar con algo mas?" at bounding box center [603, 180] width 127 height 8
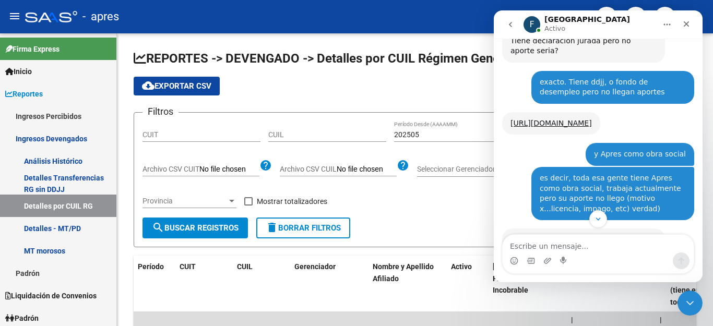
scroll to position [1086, 0]
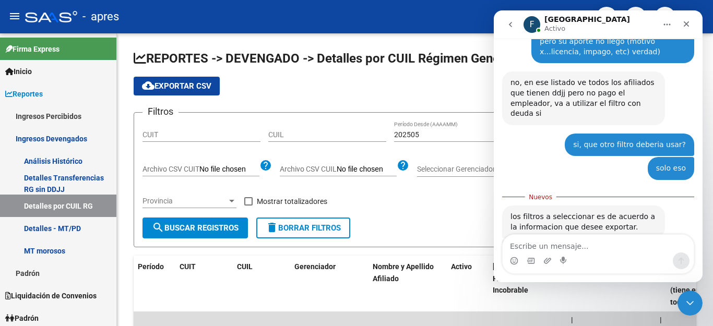
click at [574, 249] on textarea "Escribe un mensaje..." at bounding box center [597, 244] width 191 height 18
type textarea "por ahora me re sirve eso"
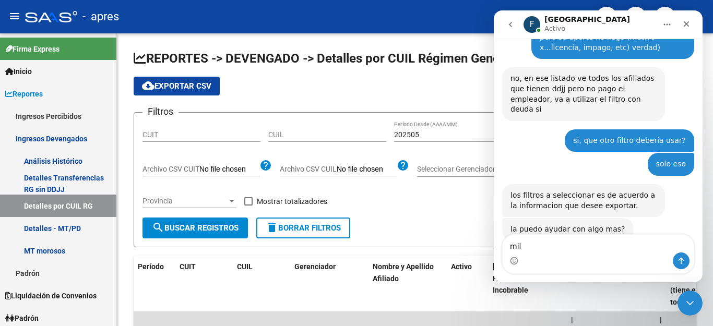
scroll to position [1100, 0]
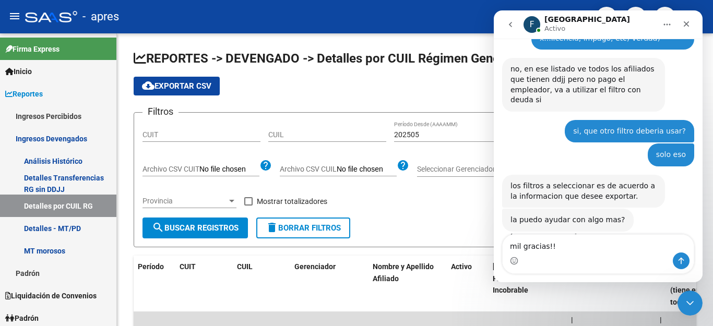
type textarea "mil gracias!!!"
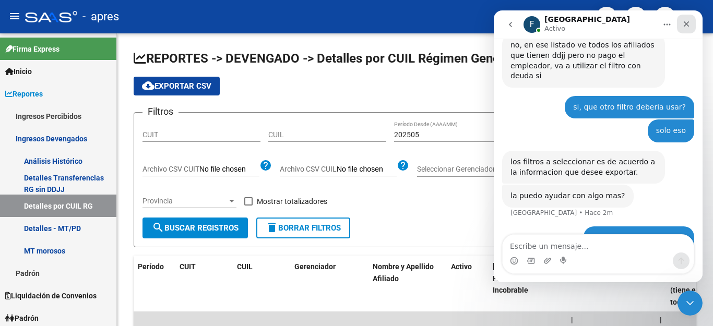
click at [688, 23] on icon "Cerrar" at bounding box center [686, 24] width 6 height 6
